Goal: Task Accomplishment & Management: Use online tool/utility

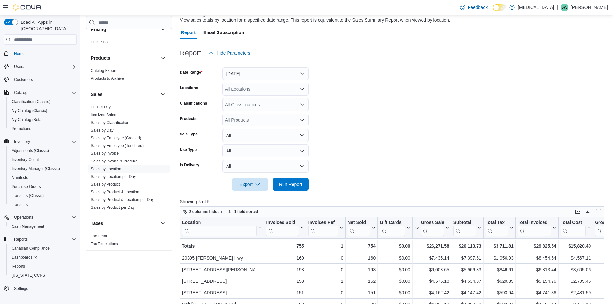
scroll to position [32, 0]
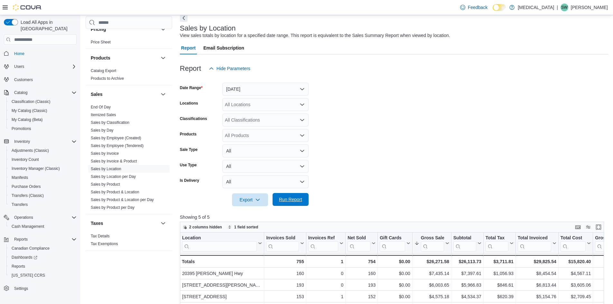
click at [291, 199] on span "Run Report" at bounding box center [290, 199] width 23 height 6
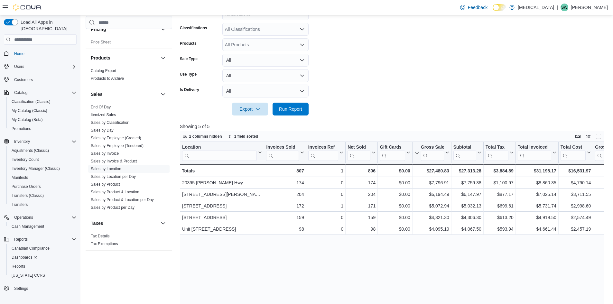
scroll to position [129, 0]
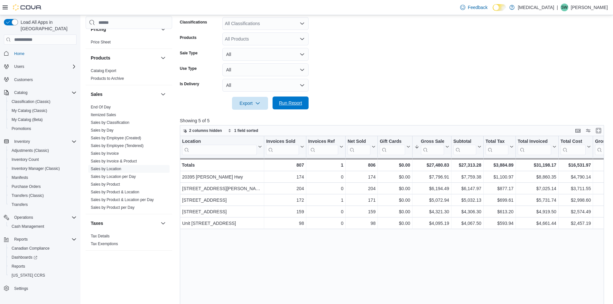
click at [303, 107] on span "Run Report" at bounding box center [290, 103] width 28 height 13
click at [302, 106] on span "Run Report" at bounding box center [290, 103] width 28 height 13
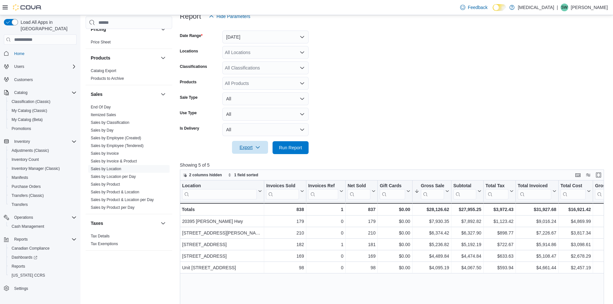
scroll to position [0, 0]
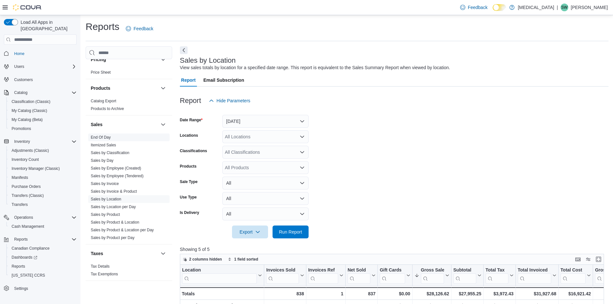
click at [105, 140] on span "End Of Day" at bounding box center [128, 138] width 81 height 8
drag, startPoint x: 106, startPoint y: 136, endPoint x: 123, endPoint y: 129, distance: 18.1
click at [106, 136] on link "End Of Day" at bounding box center [101, 137] width 20 height 5
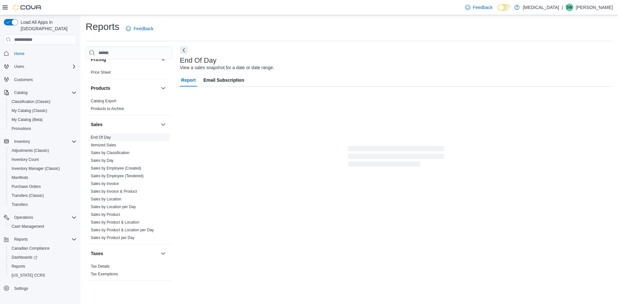
click at [104, 135] on span "End Of Day" at bounding box center [128, 138] width 81 height 8
click at [106, 136] on link "End Of Day" at bounding box center [101, 137] width 20 height 5
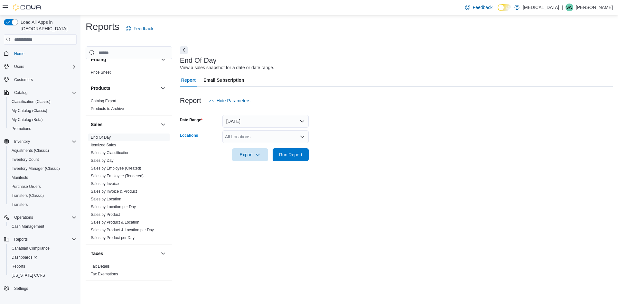
click at [265, 143] on div "All Locations" at bounding box center [265, 136] width 86 height 13
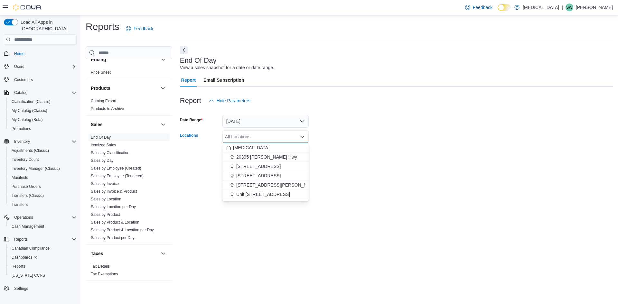
click at [262, 185] on span "[STREET_ADDRESS][PERSON_NAME]" at bounding box center [277, 185] width 82 height 6
click at [348, 172] on div "End Of Day View a sales snapshot for a date or date range. Report Email Subscri…" at bounding box center [396, 166] width 433 height 241
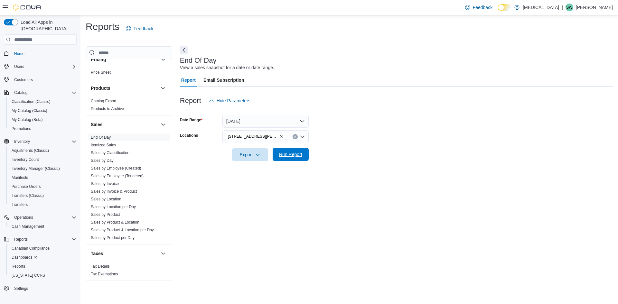
click at [282, 155] on span "Run Report" at bounding box center [290, 154] width 23 height 6
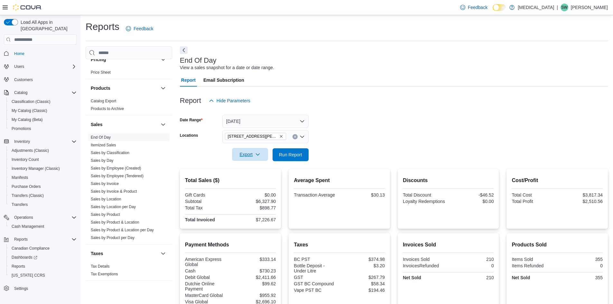
click at [253, 153] on span "Export" at bounding box center [250, 154] width 28 height 13
click at [264, 179] on span "Export to Pdf" at bounding box center [251, 180] width 29 height 5
